Goal: Information Seeking & Learning: Learn about a topic

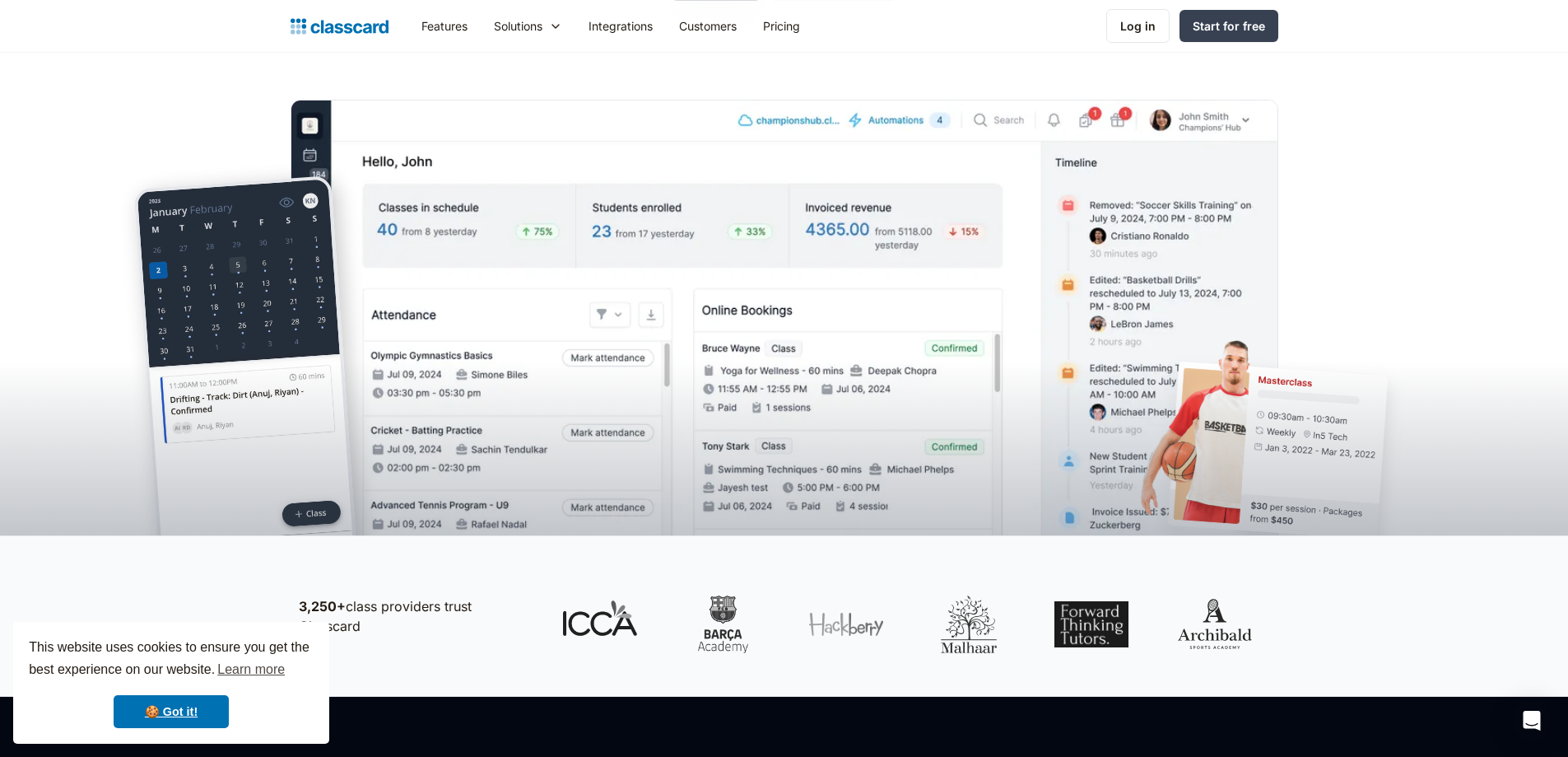
scroll to position [247, 0]
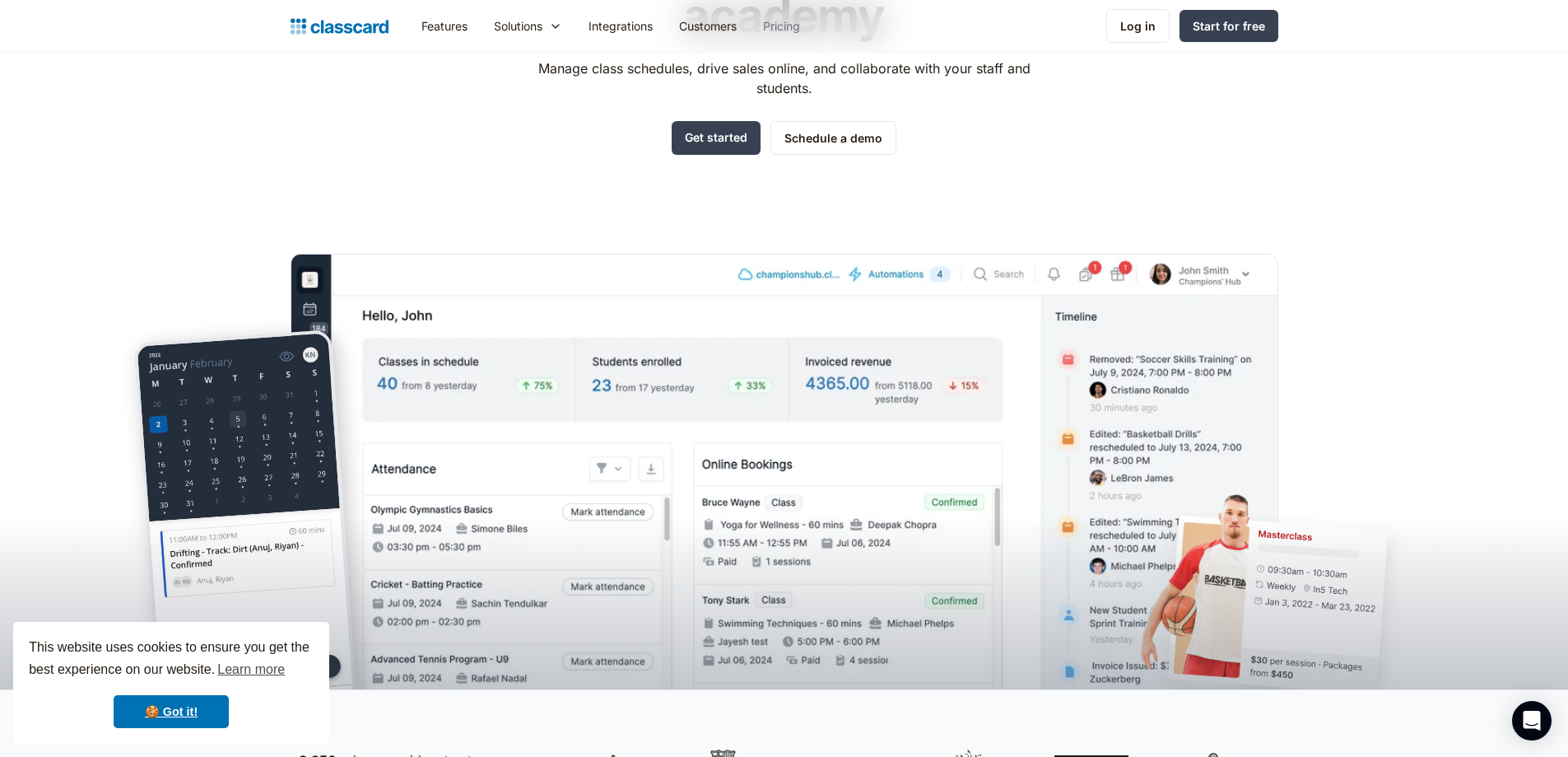
click at [790, 21] on link "Pricing" at bounding box center [782, 26] width 64 height 37
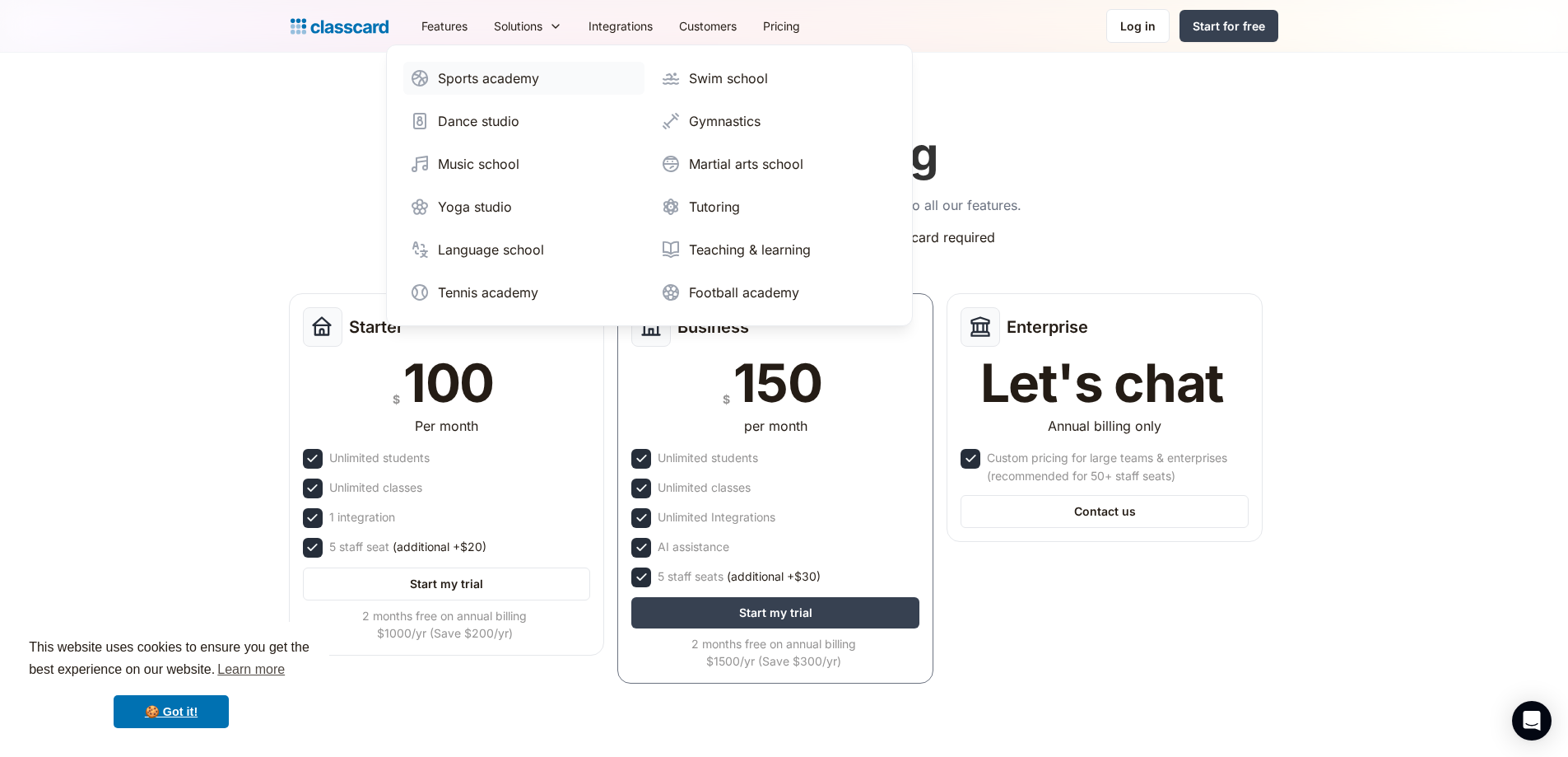
click at [503, 82] on div "Sports academy" at bounding box center [488, 78] width 101 height 20
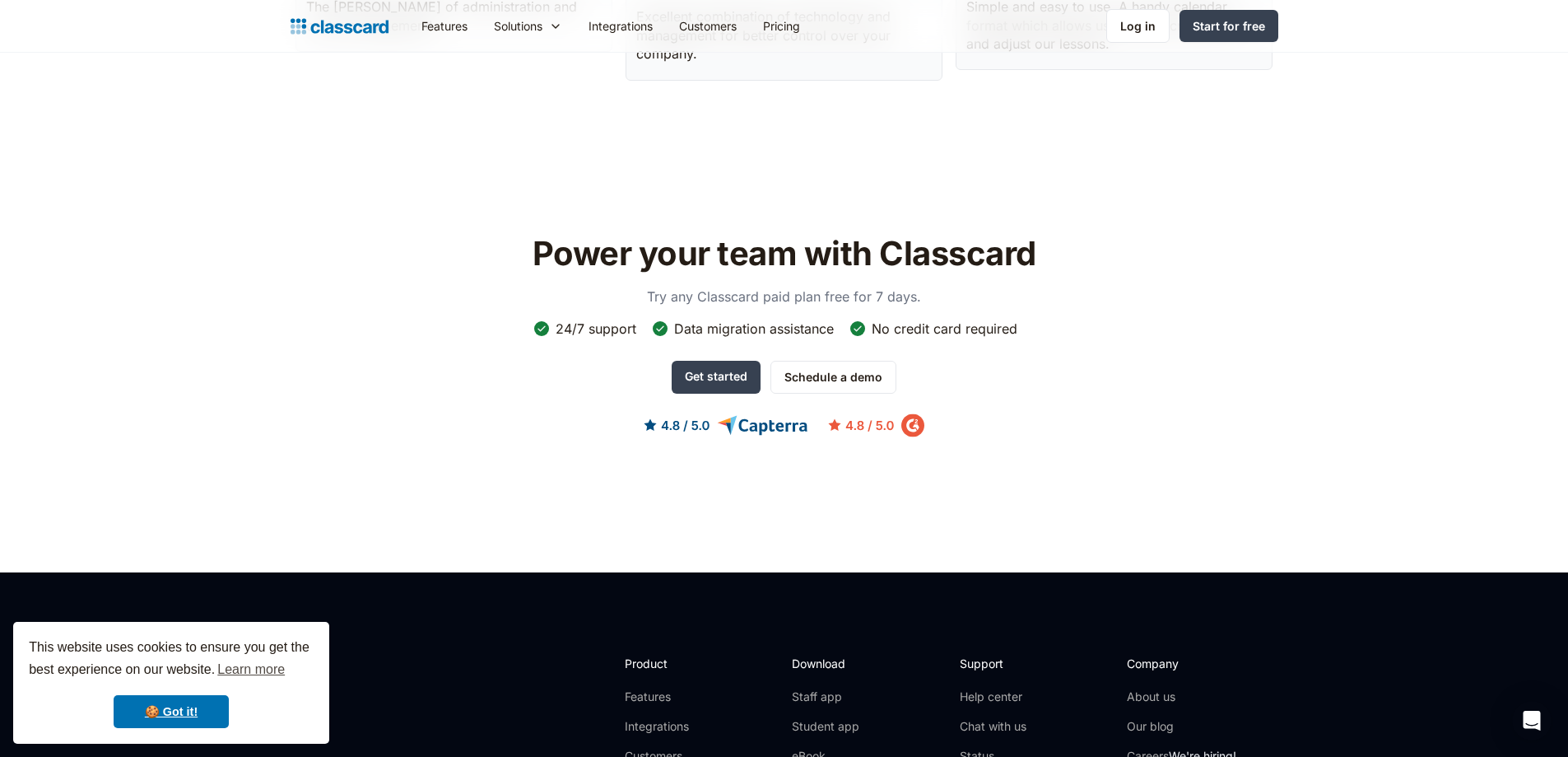
scroll to position [5105, 0]
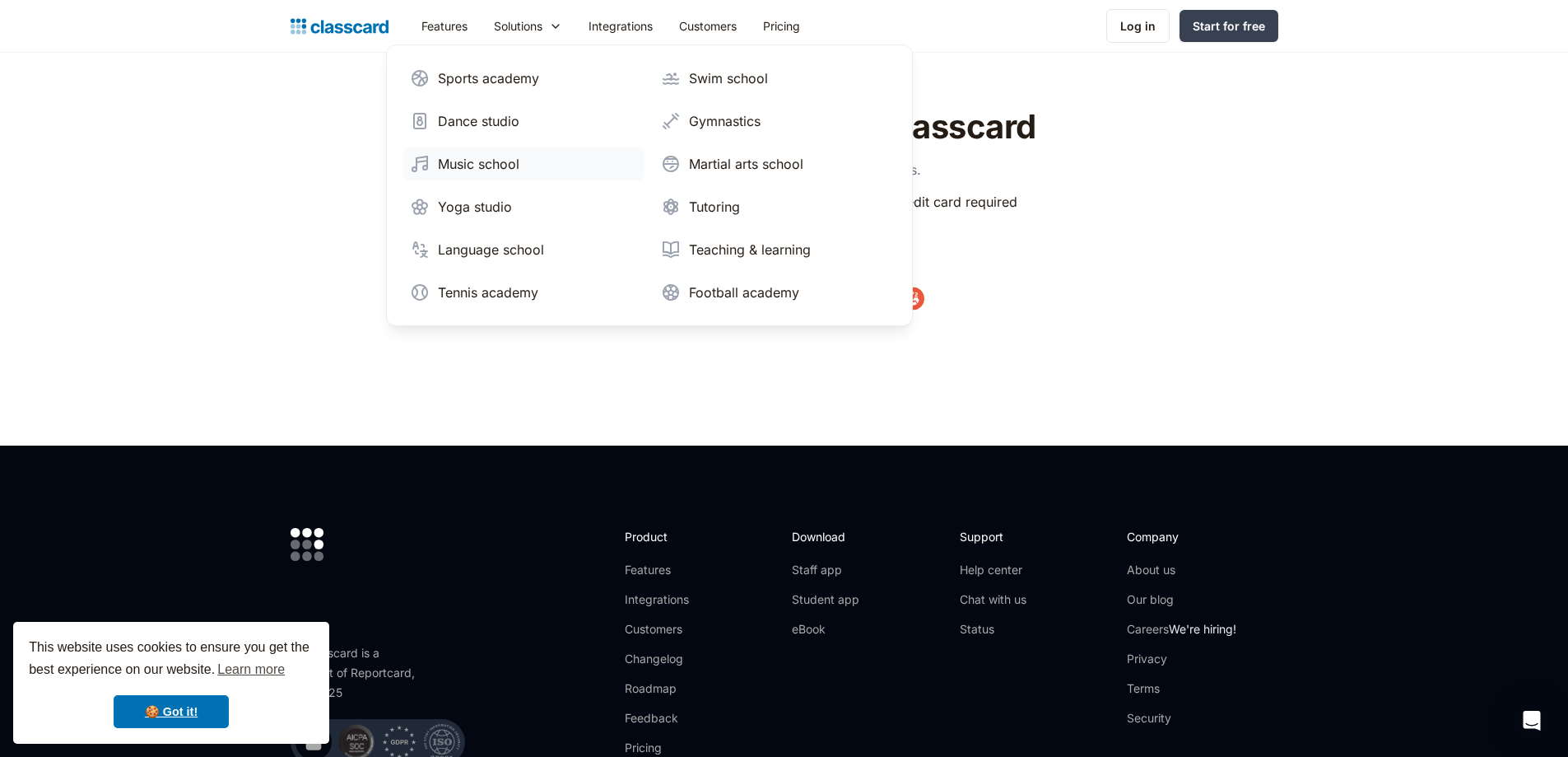
click at [484, 162] on div "Music school" at bounding box center [478, 164] width 82 height 20
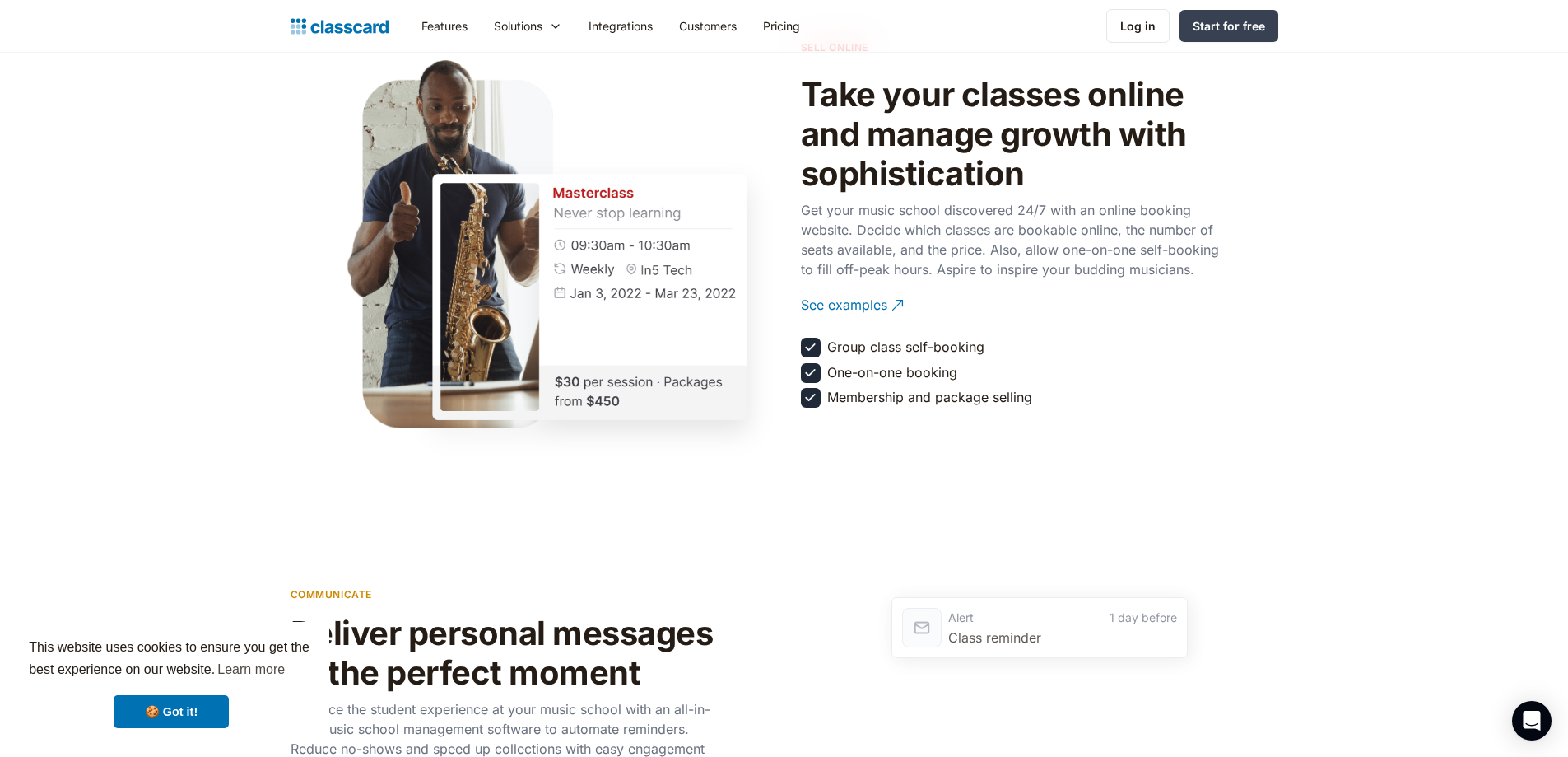
scroll to position [2059, 0]
